Goal: Check status: Check status

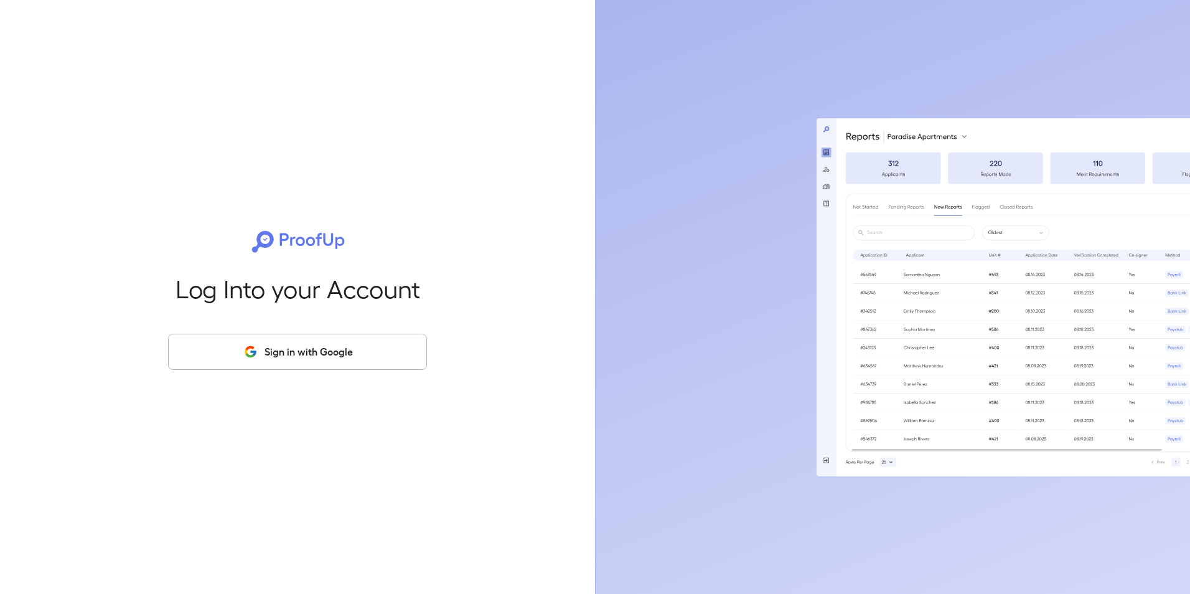
click at [279, 335] on button "Sign in with Google" at bounding box center [297, 352] width 259 height 36
click at [266, 345] on button "Sign in with Google" at bounding box center [297, 352] width 259 height 36
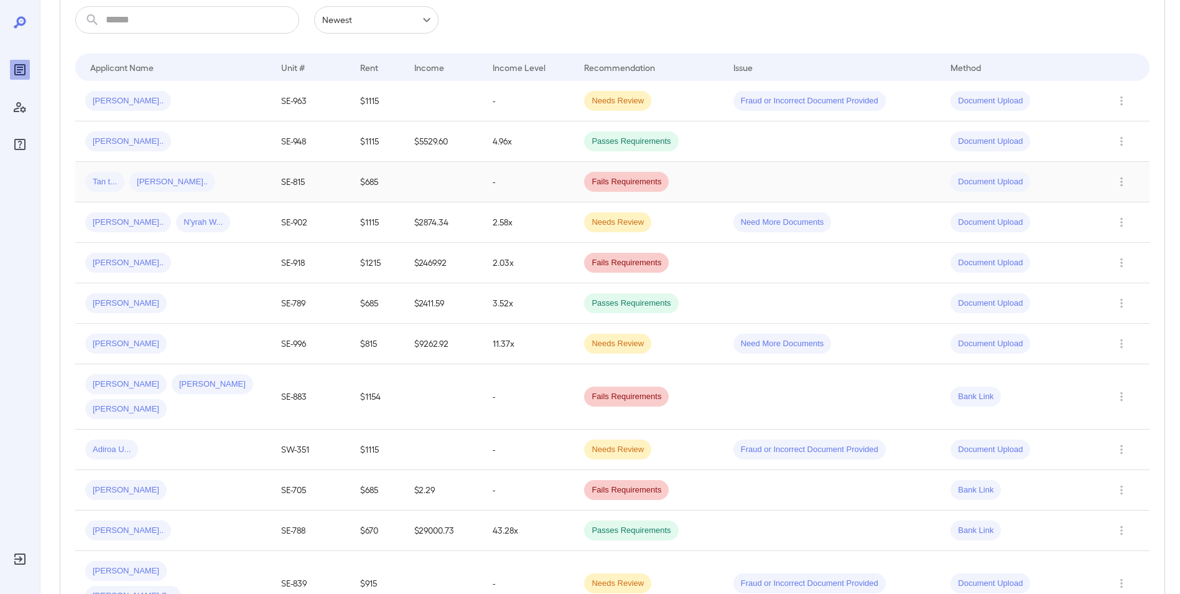
scroll to position [249, 0]
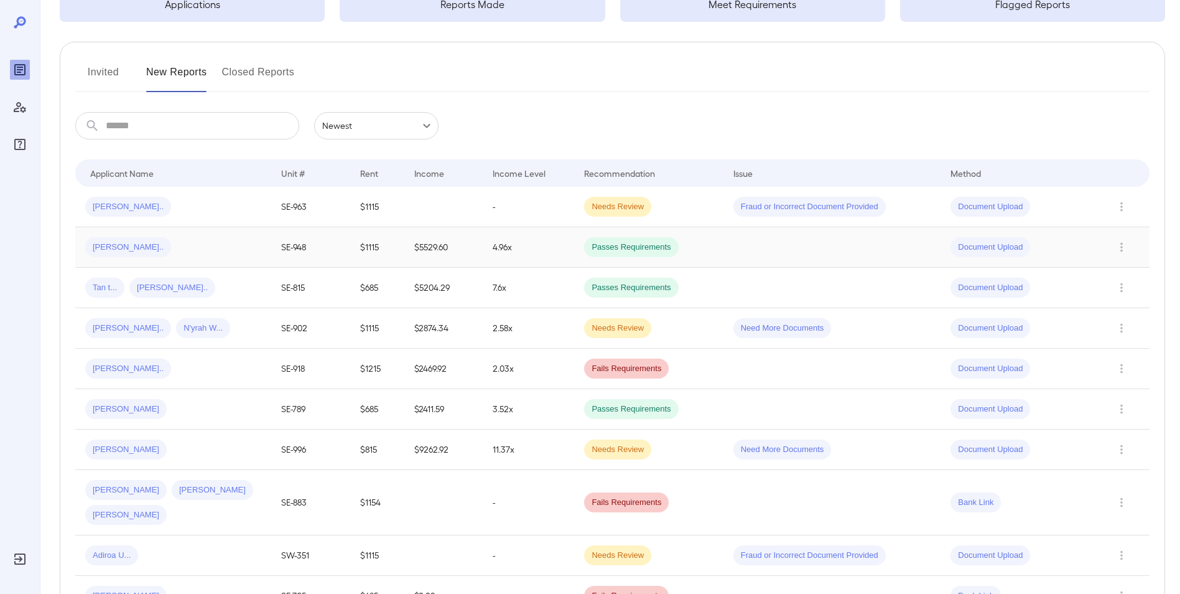
scroll to position [124, 0]
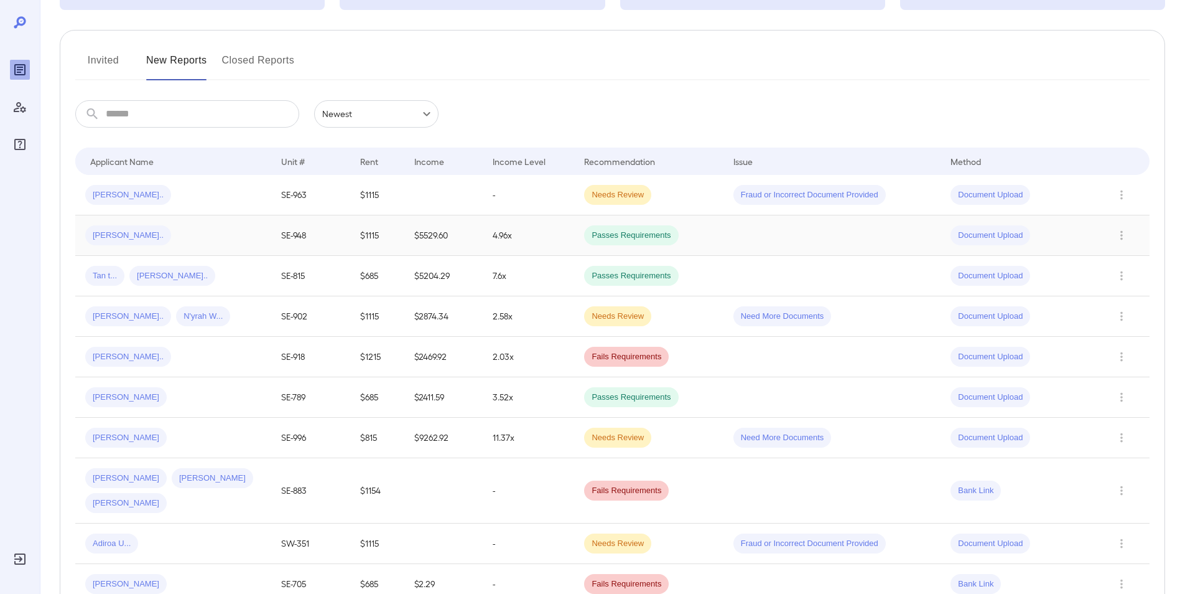
click at [218, 238] on div "[PERSON_NAME].." at bounding box center [173, 235] width 176 height 20
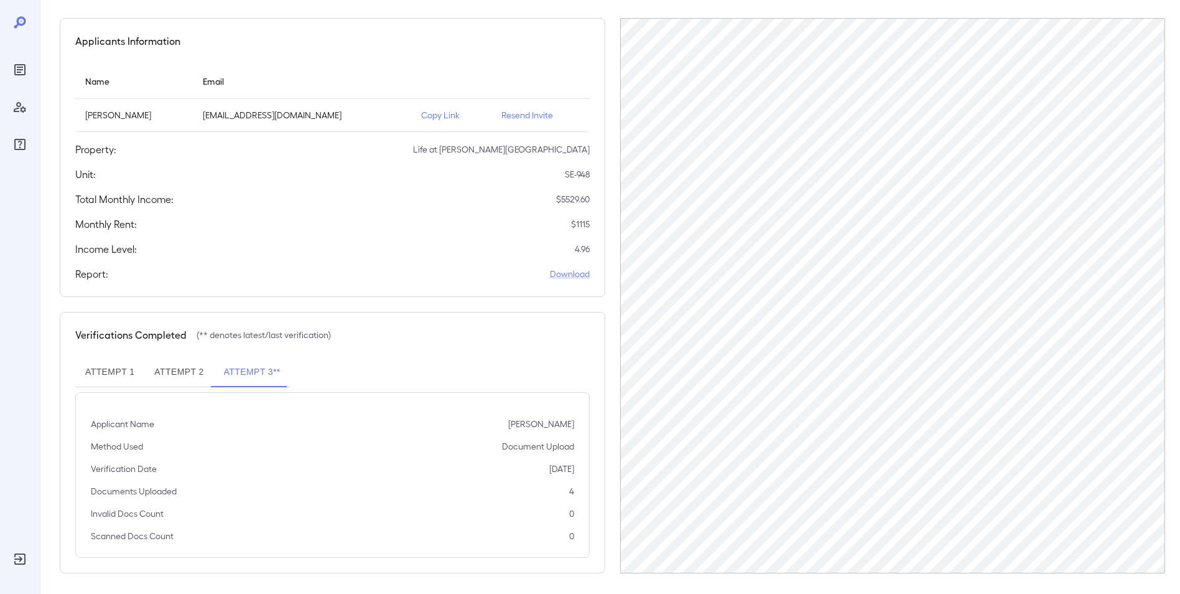
scroll to position [98, 0]
